Goal: Transaction & Acquisition: Purchase product/service

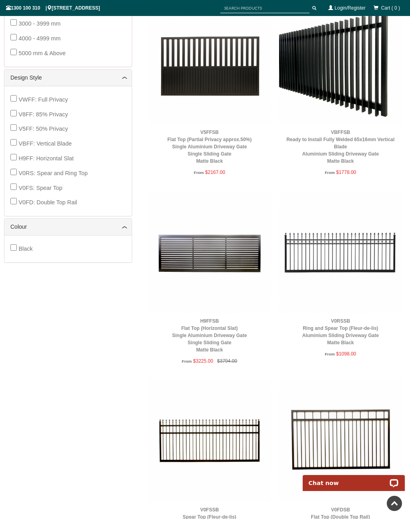
click at [361, 253] on img at bounding box center [340, 252] width 123 height 123
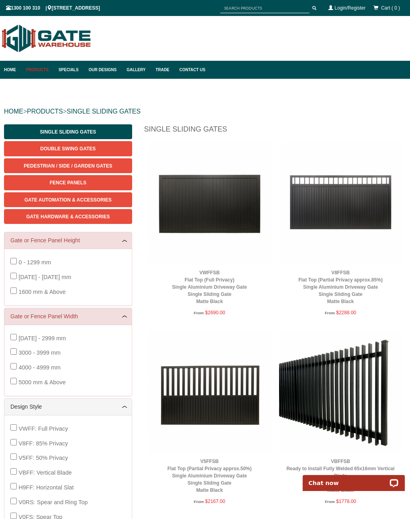
click at [90, 217] on span "Gate Hardware & Accessories" at bounding box center [68, 217] width 84 height 6
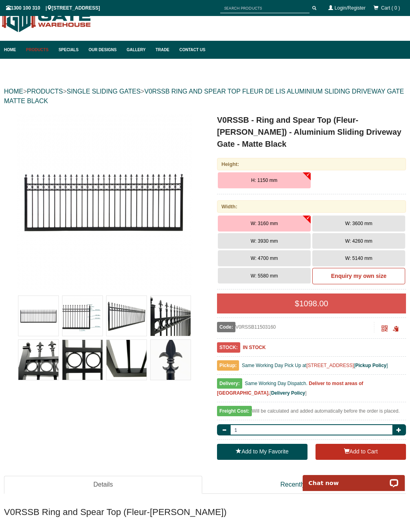
click at [272, 238] on span "W: 3930 mm" at bounding box center [263, 241] width 27 height 6
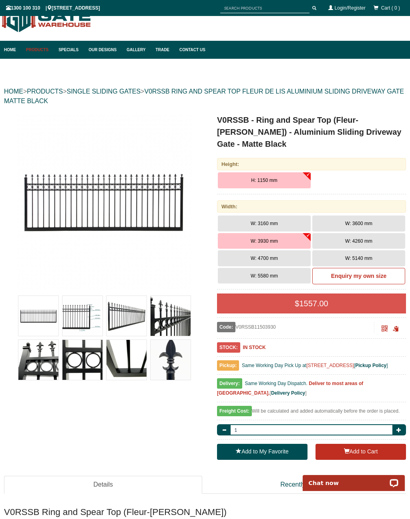
click at [371, 216] on button "W: 3600 mm" at bounding box center [358, 224] width 93 height 16
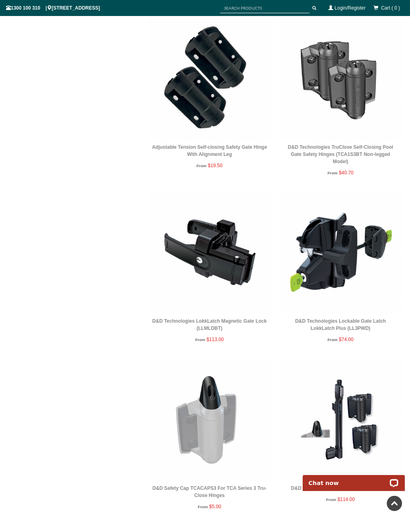
click at [336, 261] on img at bounding box center [340, 252] width 123 height 123
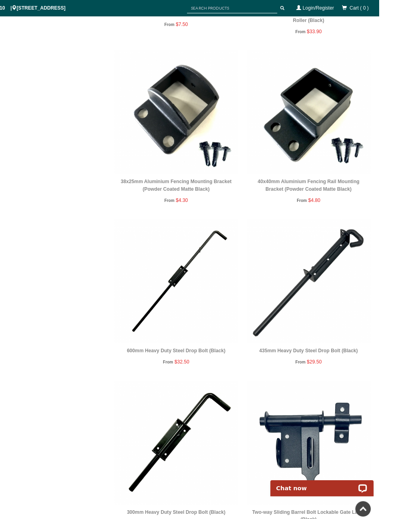
scroll to position [2483, 0]
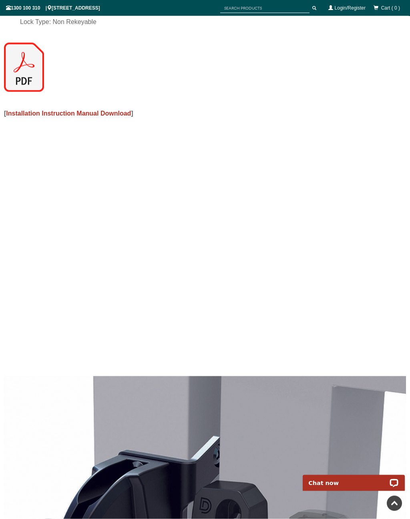
scroll to position [814, 0]
